Goal: Task Accomplishment & Management: Use online tool/utility

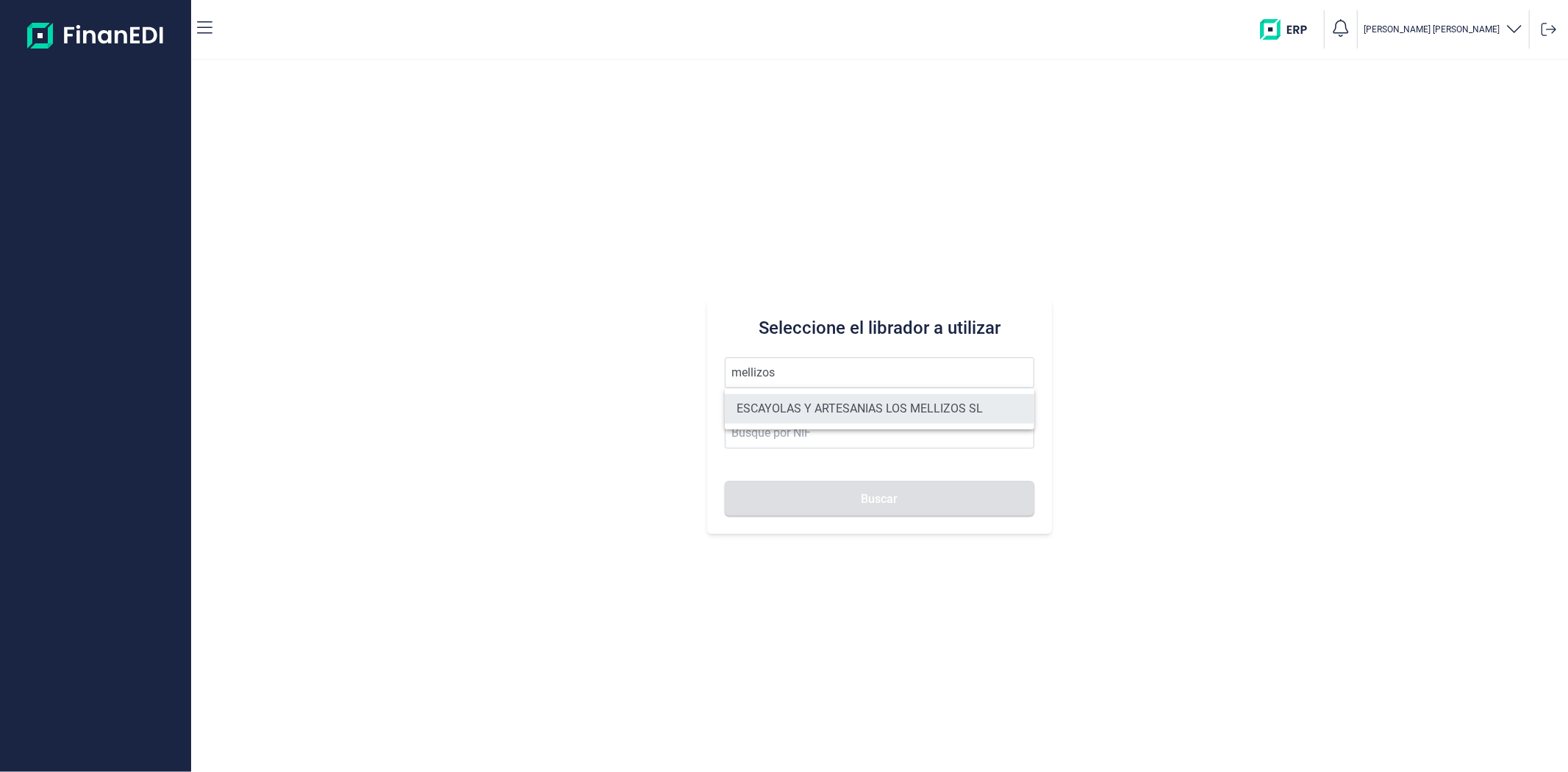
click at [786, 405] on li "ESCAYOLAS Y ARTESANIAS LOS MELLIZOS SL" at bounding box center [879, 409] width 309 height 30
type input "ESCAYOLAS Y ARTESANIAS LOS MELLIZOS SL"
type input "B73904971"
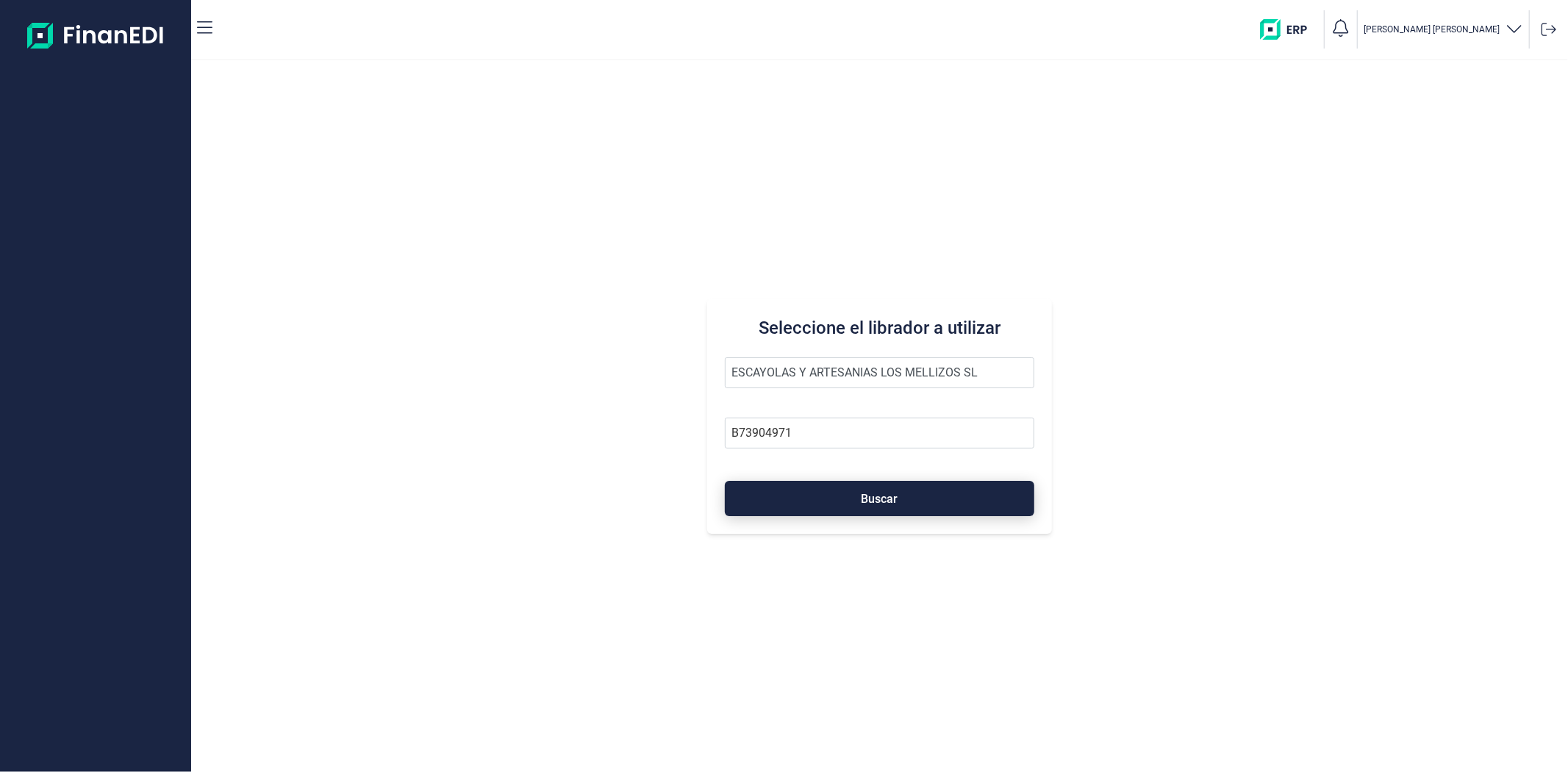
click at [795, 494] on button "Buscar" at bounding box center [879, 498] width 309 height 35
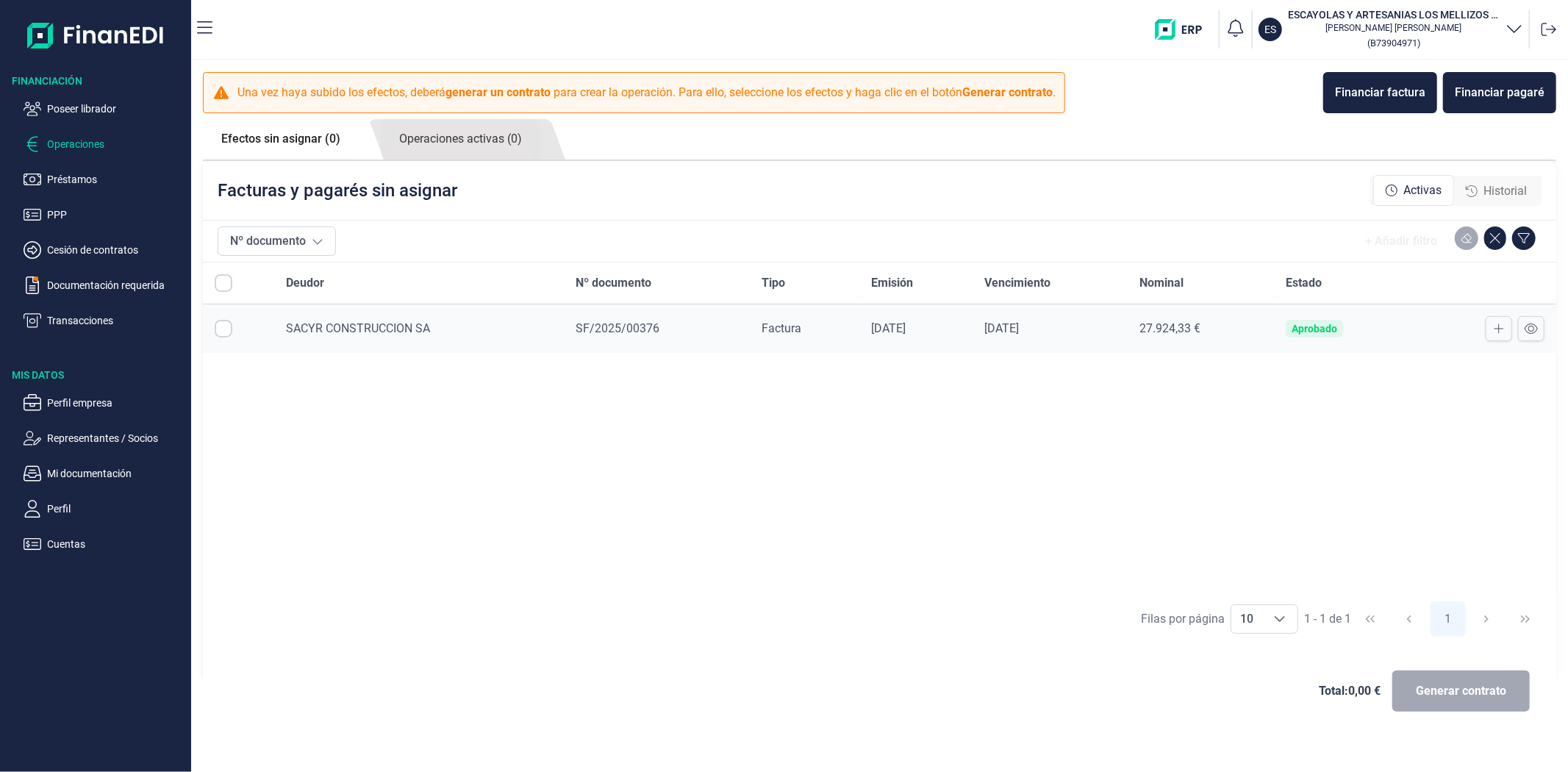
checkbox input "true"
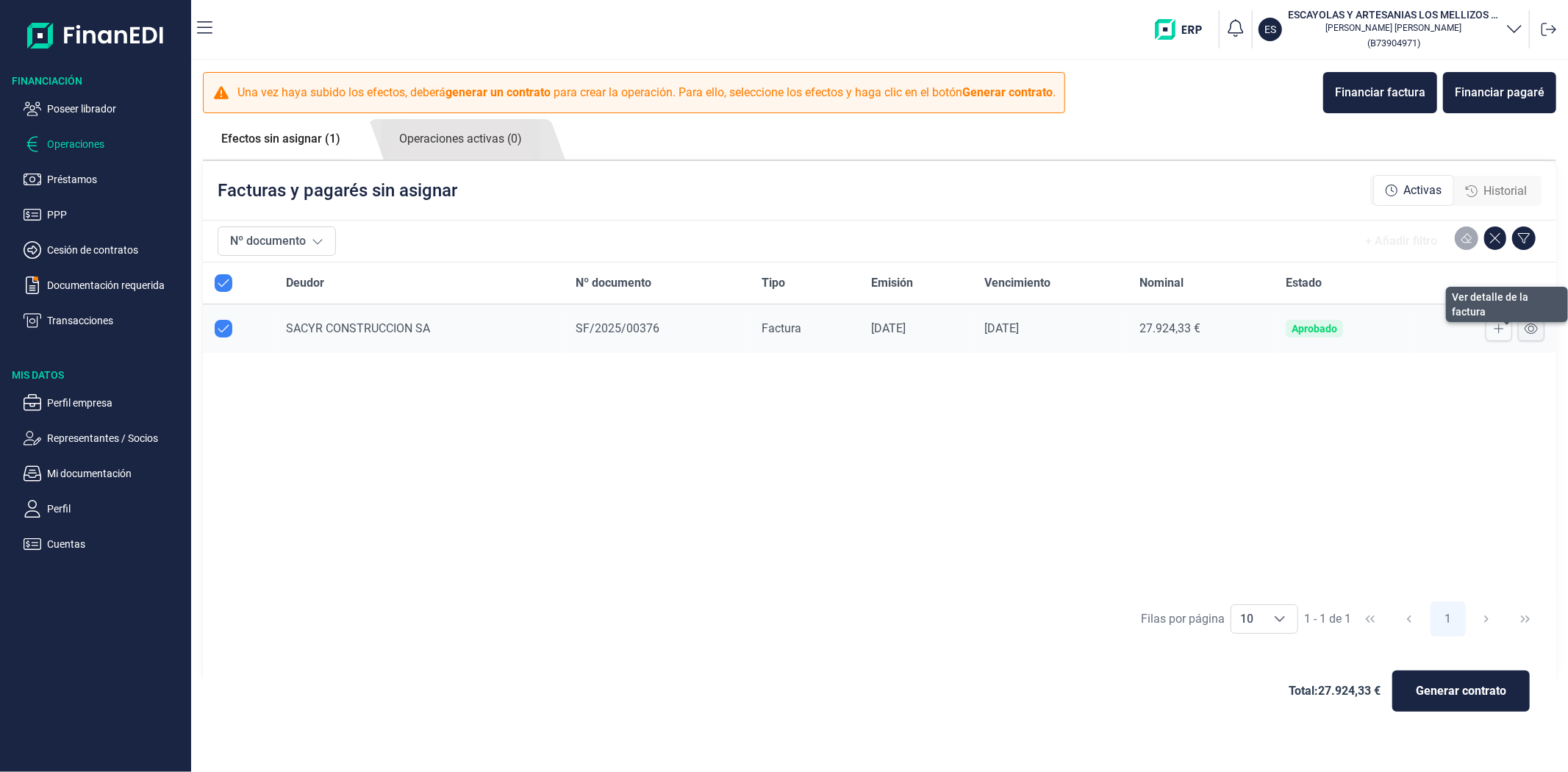
click at [1539, 329] on button at bounding box center [1531, 329] width 27 height 25
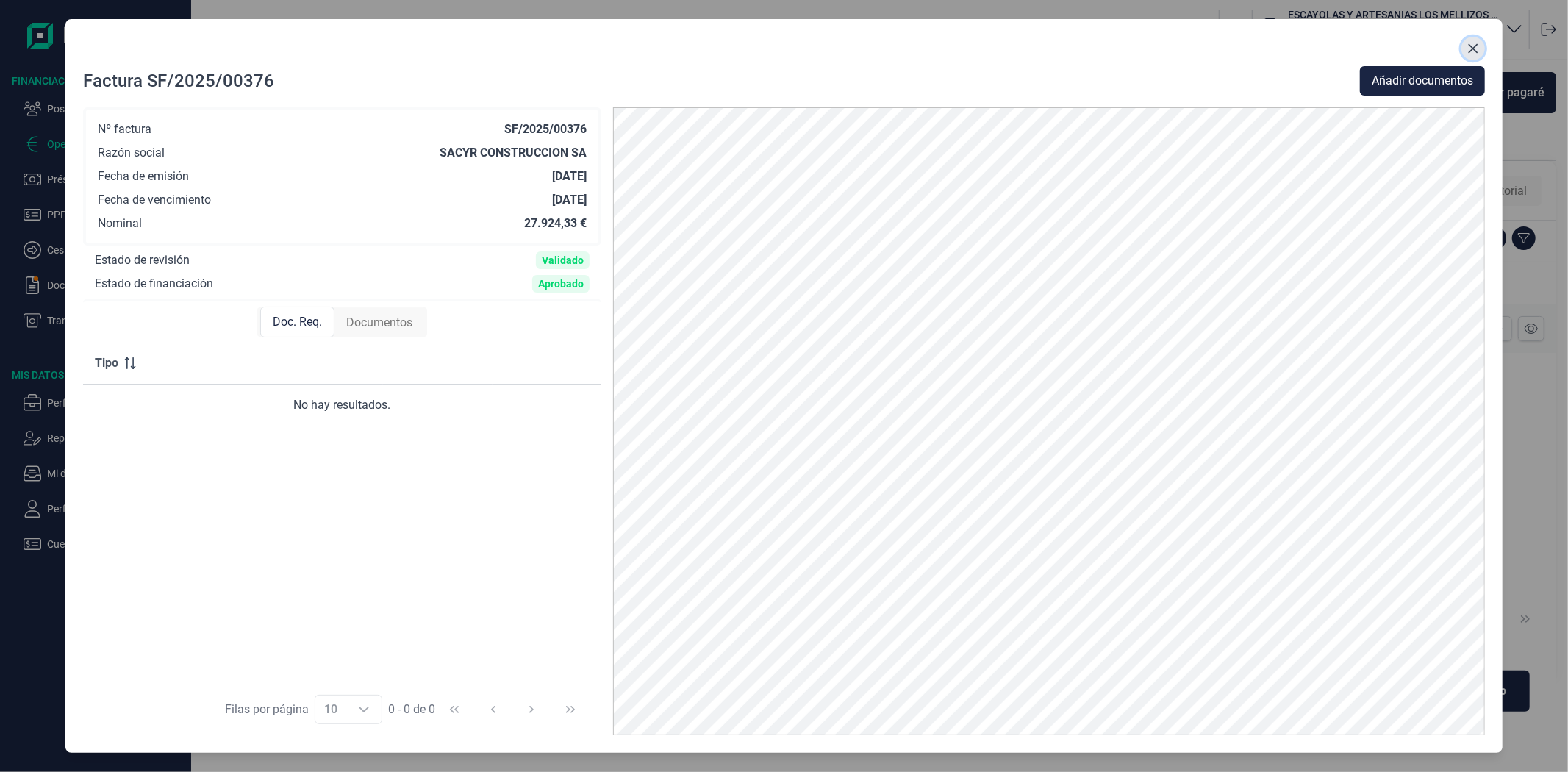
click at [1476, 44] on icon "Close" at bounding box center [1473, 48] width 11 height 11
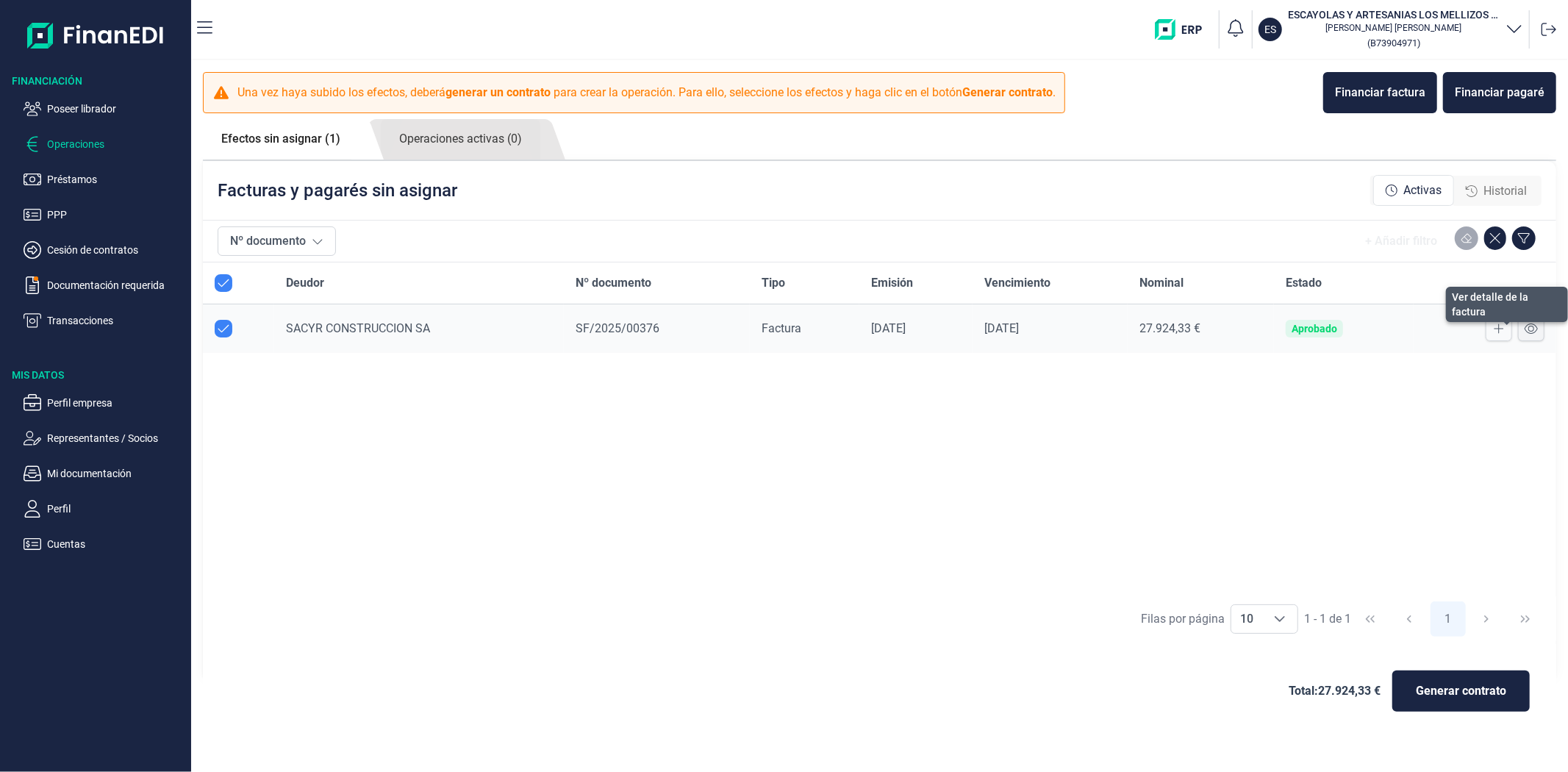
click at [1538, 326] on icon at bounding box center [1531, 328] width 13 height 11
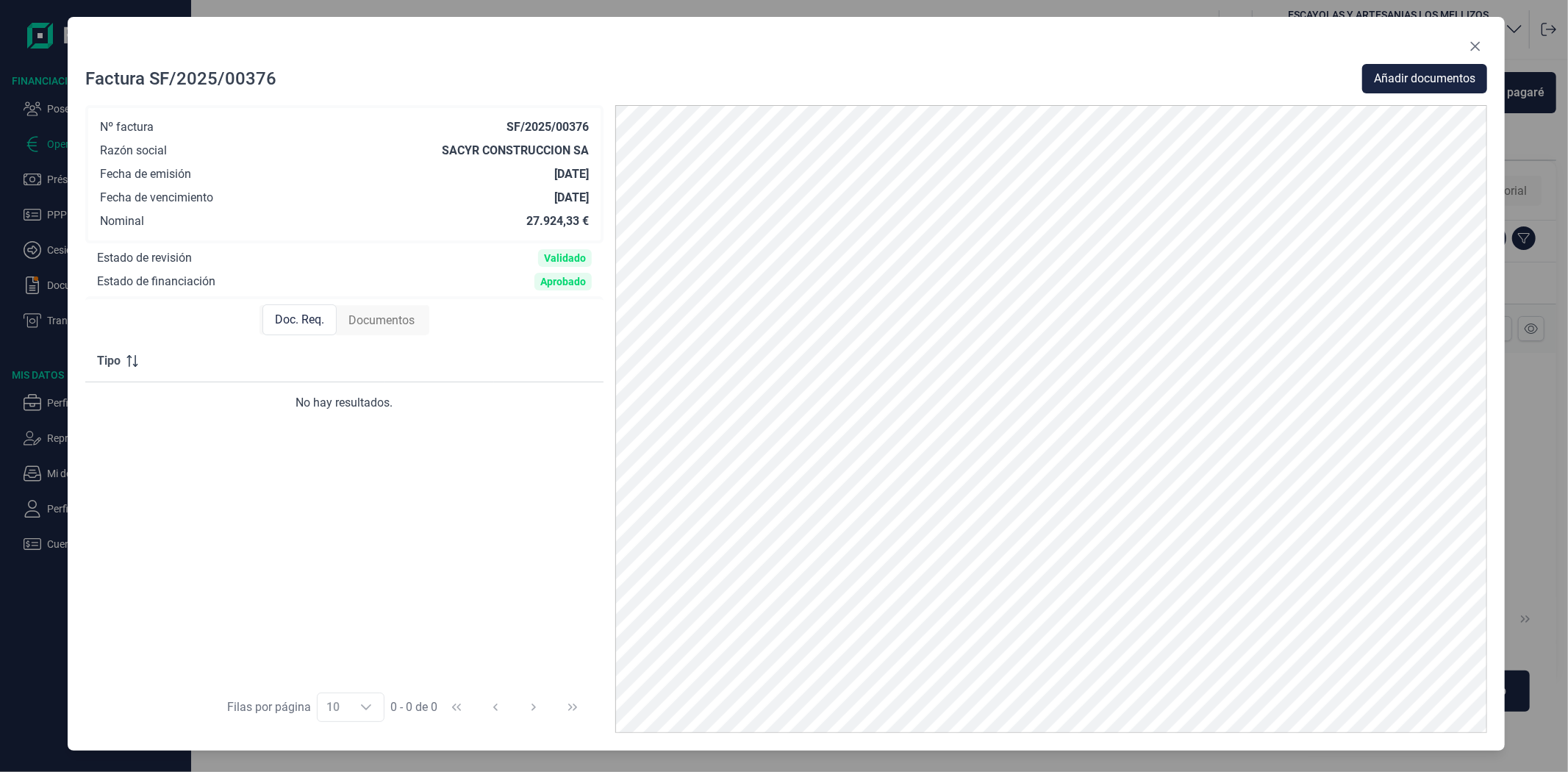
drag, startPoint x: 1399, startPoint y: 45, endPoint x: 1407, endPoint y: 42, distance: 8.5
click at [1407, 42] on div at bounding box center [786, 49] width 1402 height 30
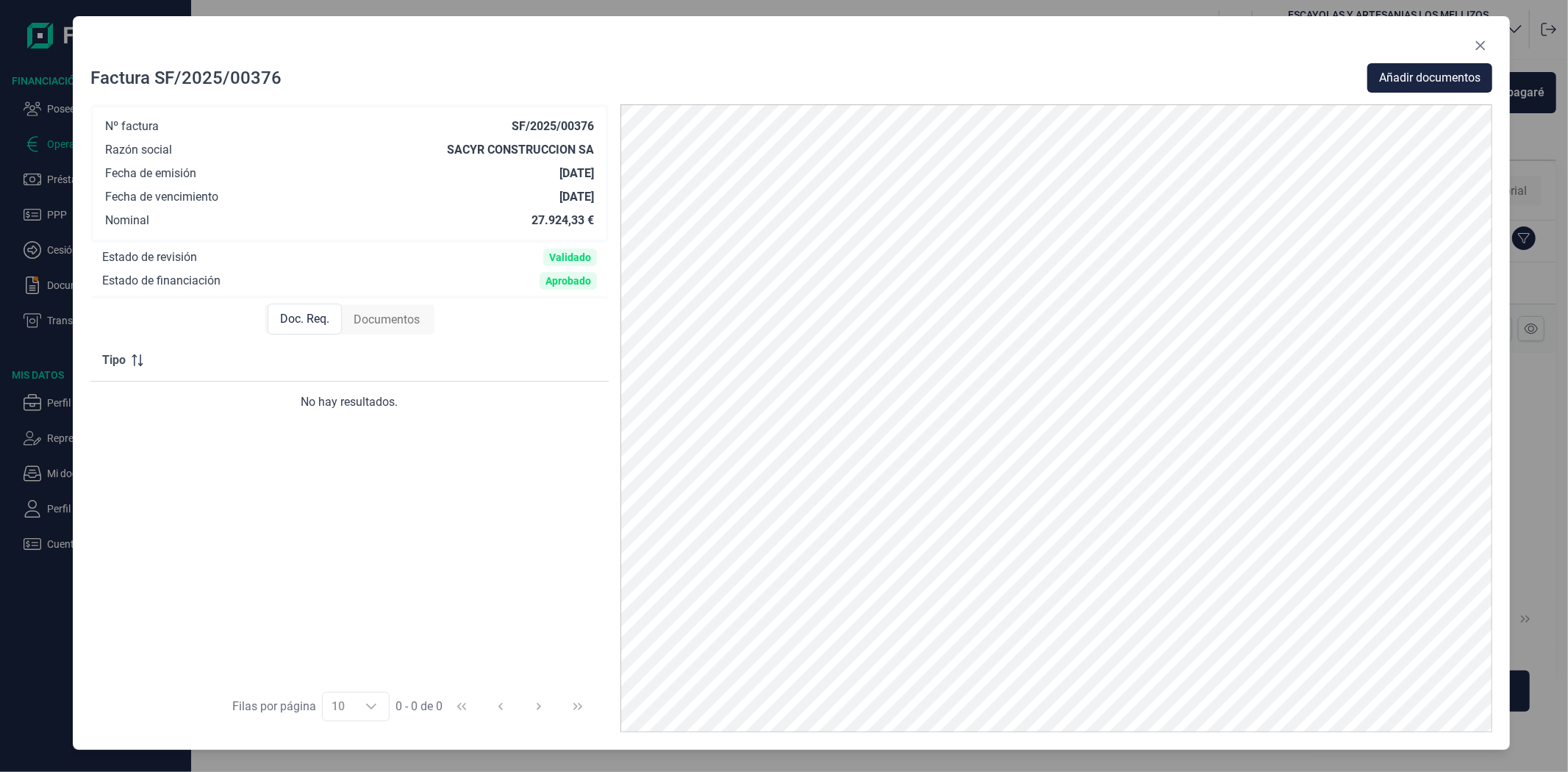
click at [1467, 43] on div at bounding box center [792, 48] width 1402 height 30
click at [1482, 41] on icon "Close" at bounding box center [1480, 45] width 11 height 11
